Goal: Information Seeking & Learning: Find specific fact

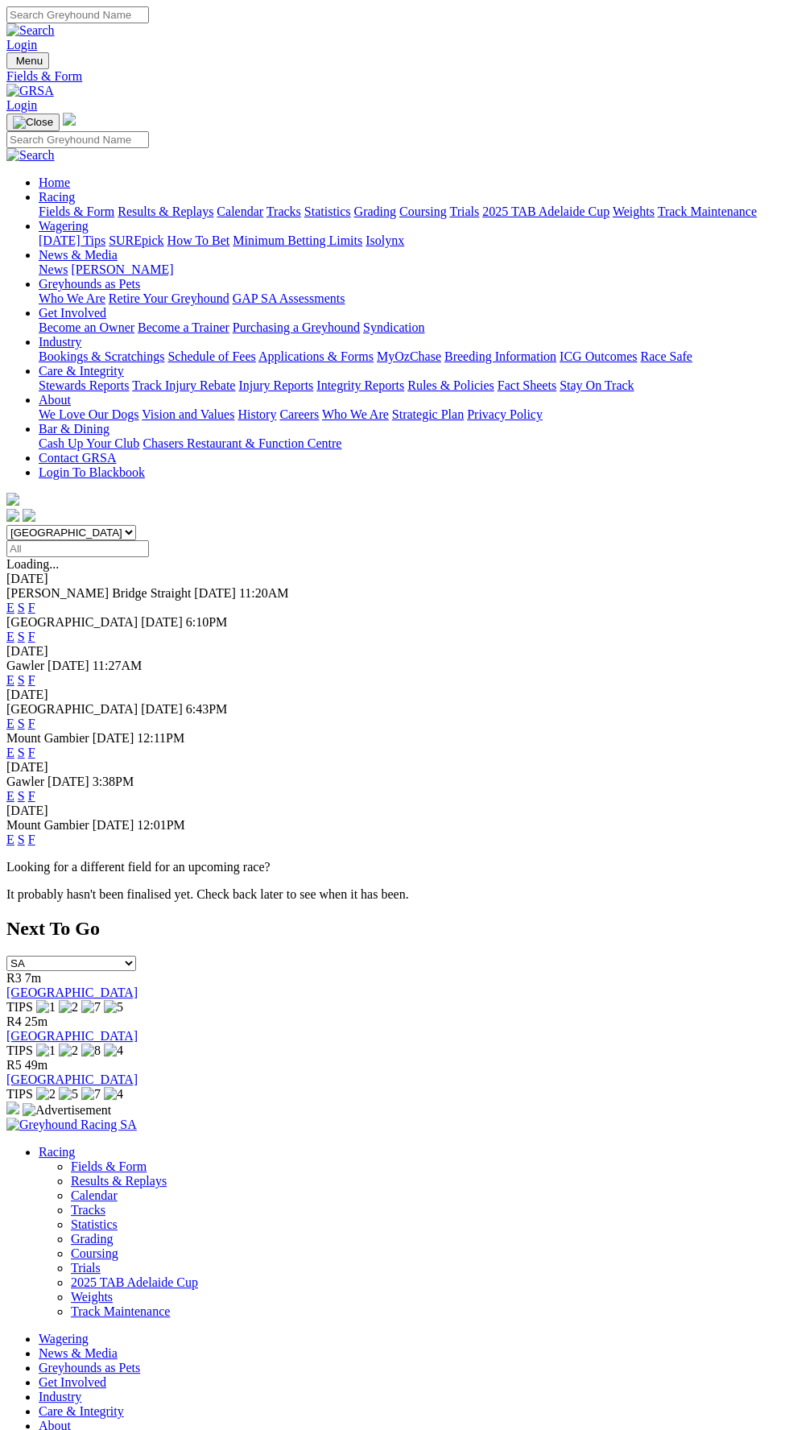
click at [35, 717] on link "F" at bounding box center [31, 724] width 7 height 14
click at [35, 789] on link "F" at bounding box center [31, 796] width 7 height 14
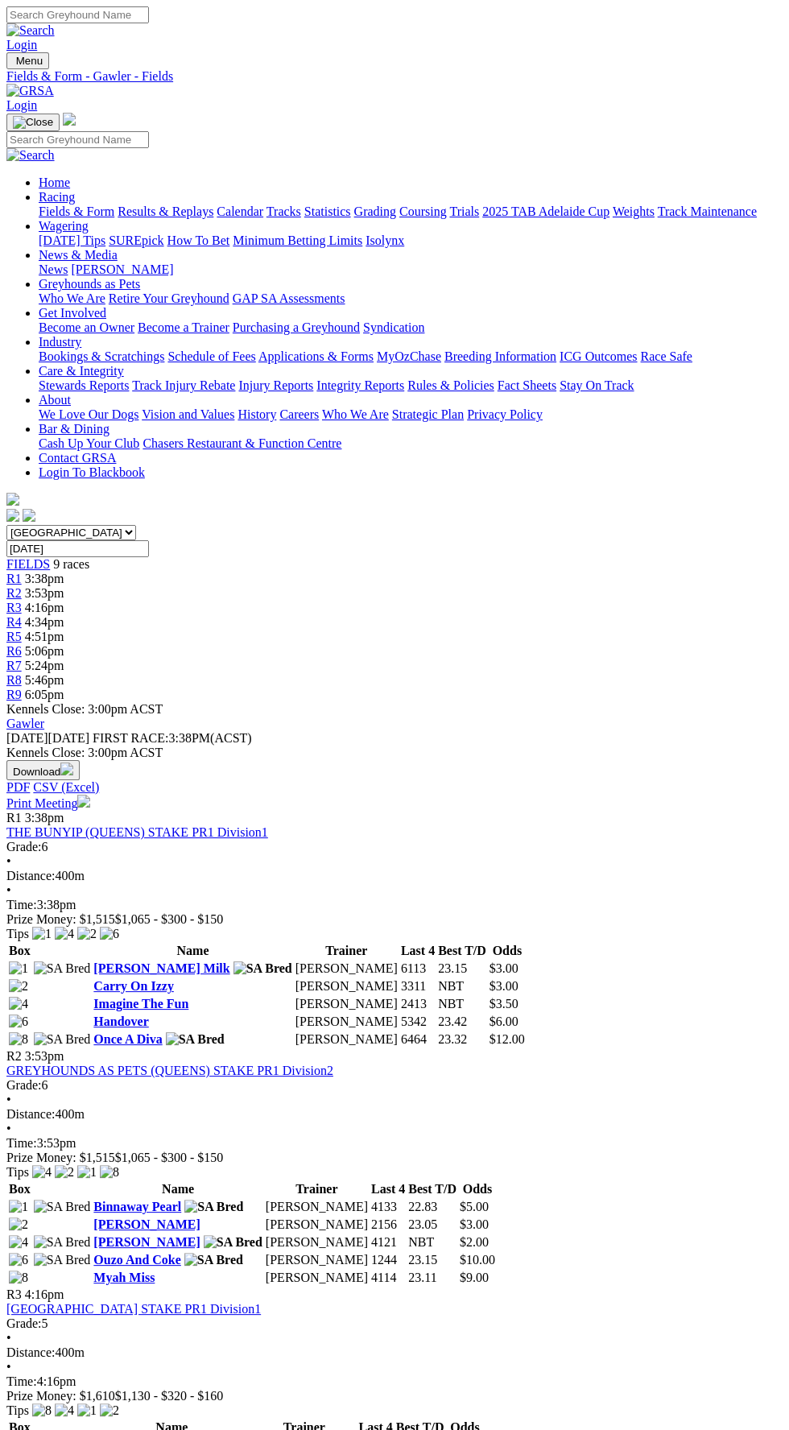
click at [437, 1014] on td "23.42" at bounding box center [462, 1022] width 50 height 16
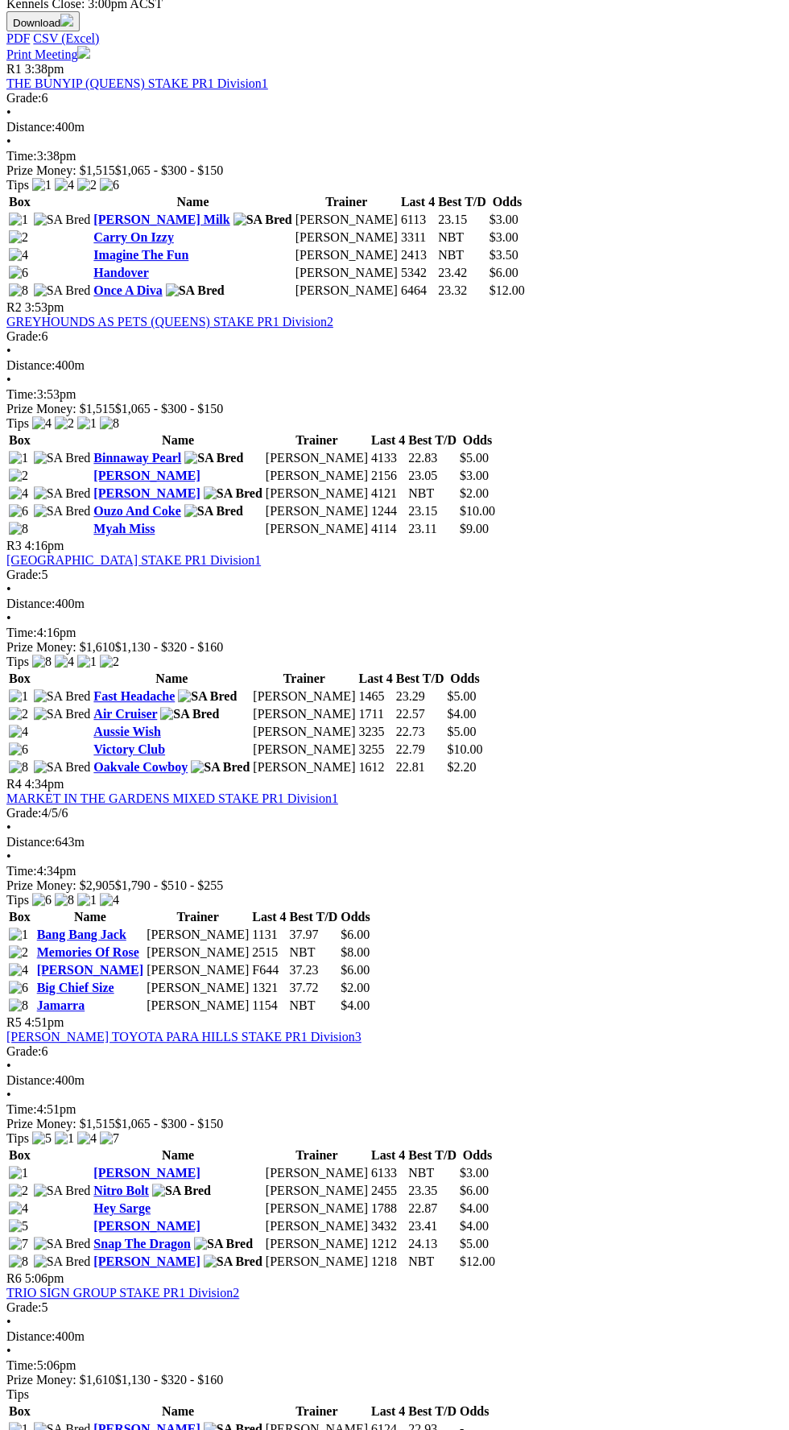
scroll to position [758, 0]
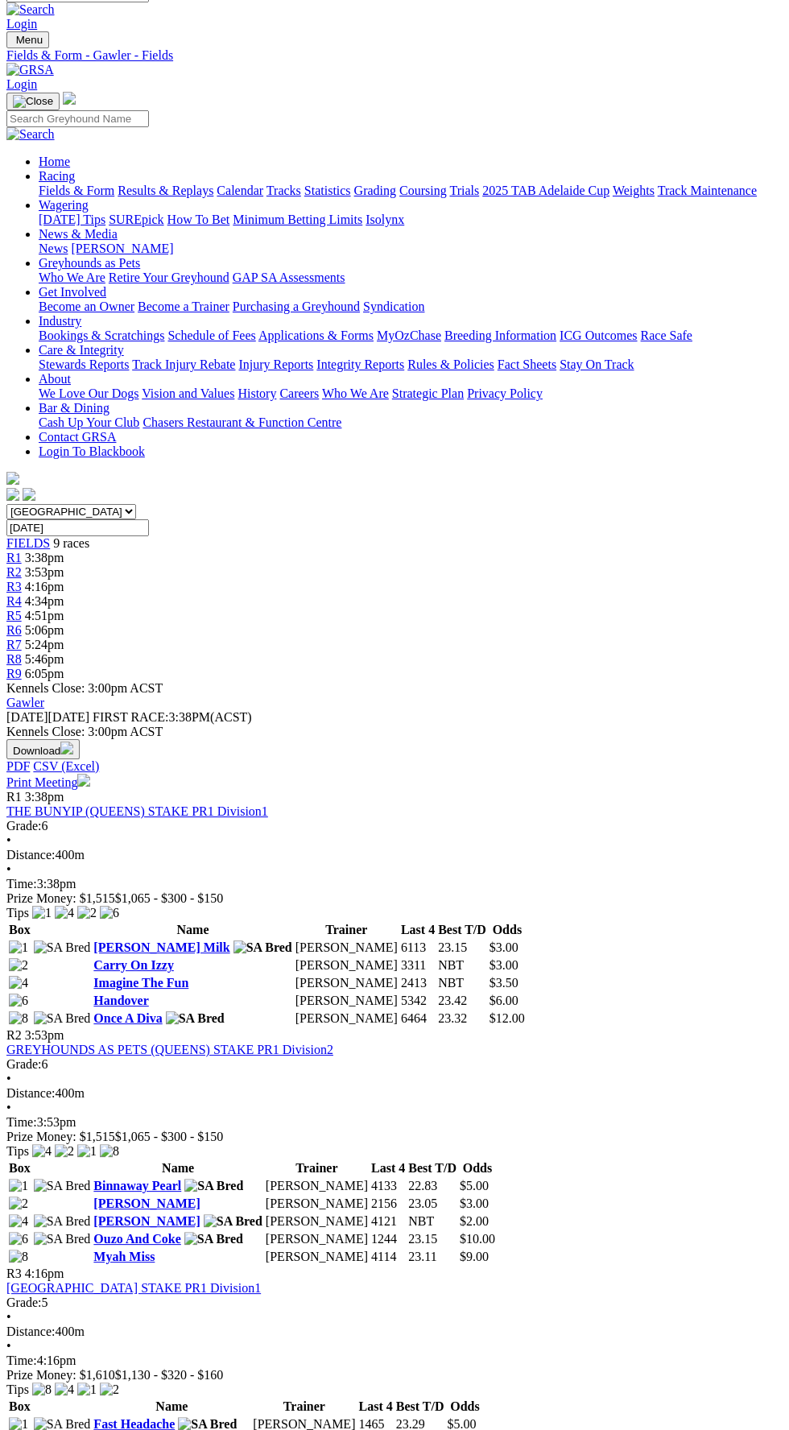
scroll to position [0, 0]
